Goal: Find specific page/section: Find specific page/section

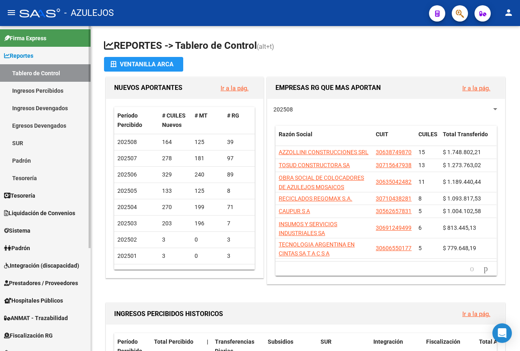
click at [45, 93] on link "Ingresos Percibidos" at bounding box center [45, 90] width 91 height 17
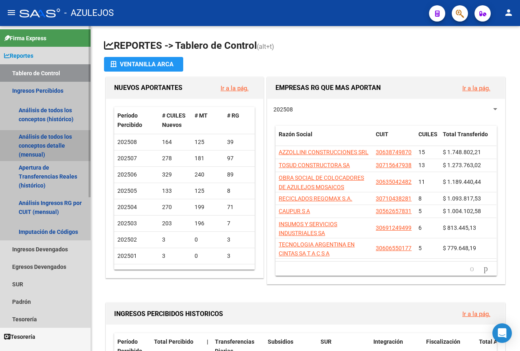
click at [39, 140] on link "Análisis de todos los conceptos detalle (mensual)" at bounding box center [45, 145] width 91 height 31
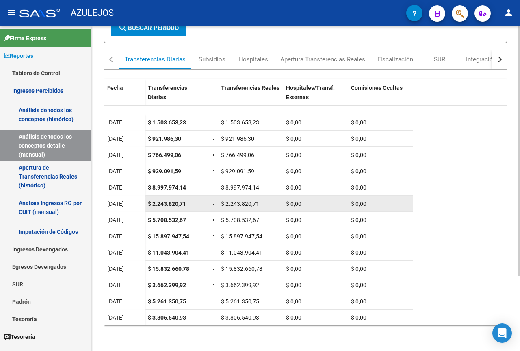
scroll to position [98, 0]
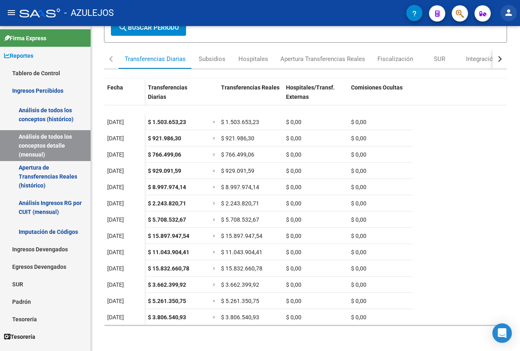
click at [506, 12] on mat-icon "person" at bounding box center [509, 13] width 10 height 10
click at [495, 54] on button "exit_to_app Salir" at bounding box center [492, 53] width 50 height 19
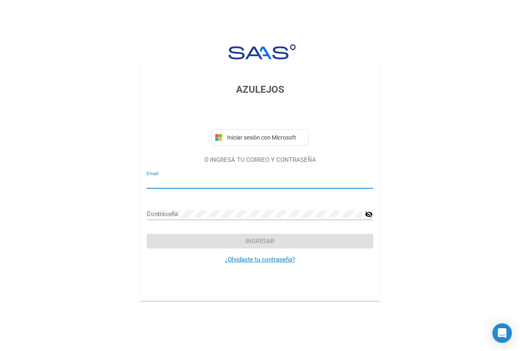
type input "[EMAIL_ADDRESS][DOMAIN_NAME]"
